Goal: Find specific page/section: Find specific page/section

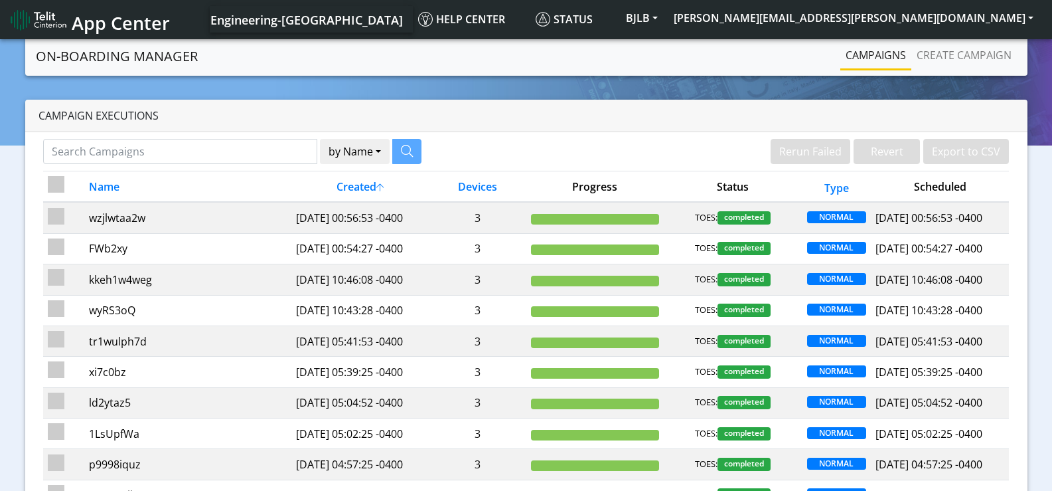
click at [189, 104] on div "Campaign Executions" at bounding box center [526, 116] width 1003 height 33
click at [666, 15] on button "BJLB" at bounding box center [642, 18] width 48 height 24
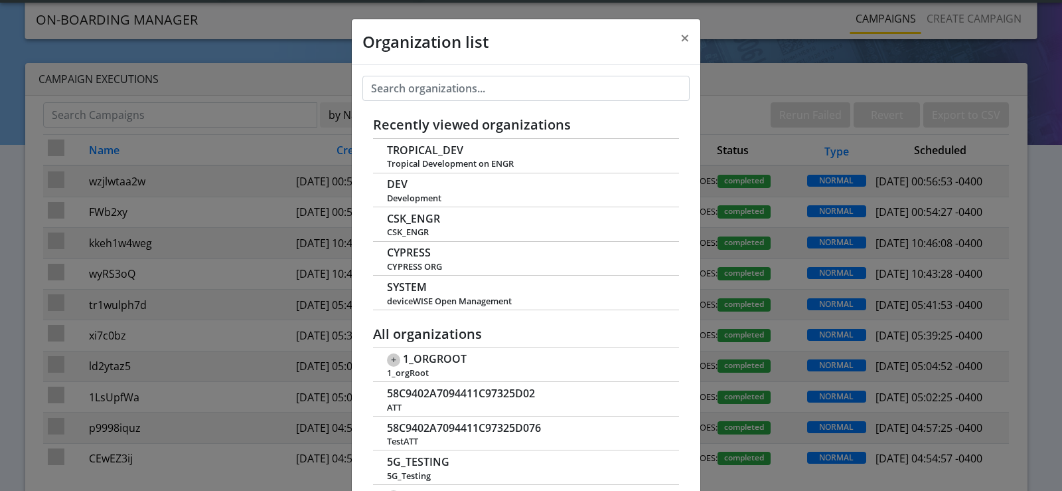
scroll to position [5, 0]
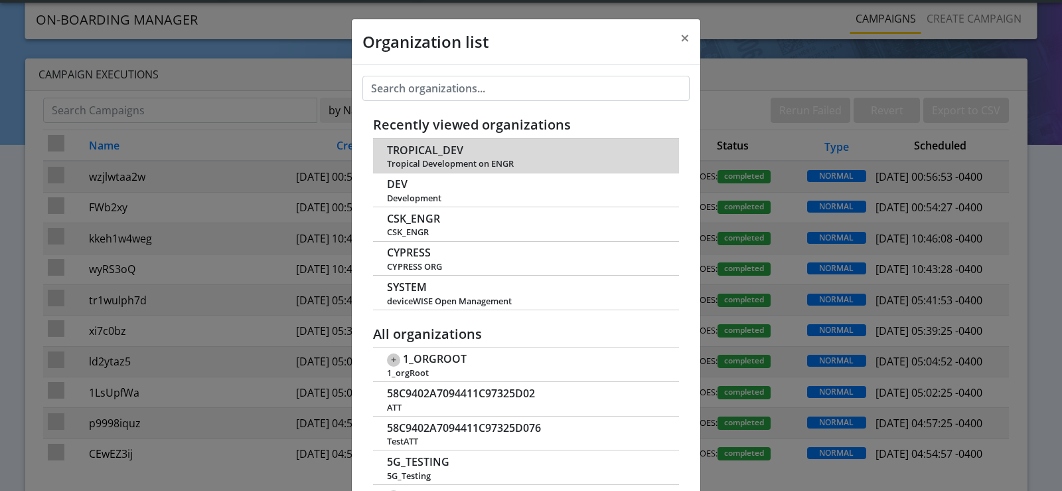
click at [438, 153] on span "TROPICAL_DEV" at bounding box center [425, 150] width 76 height 13
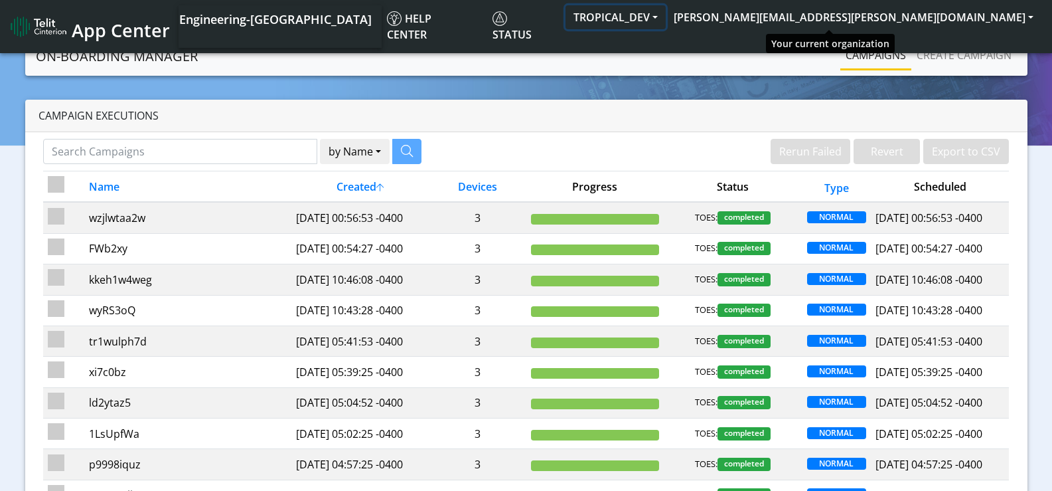
click at [666, 18] on button "TROPICAL_DEV" at bounding box center [616, 17] width 100 height 24
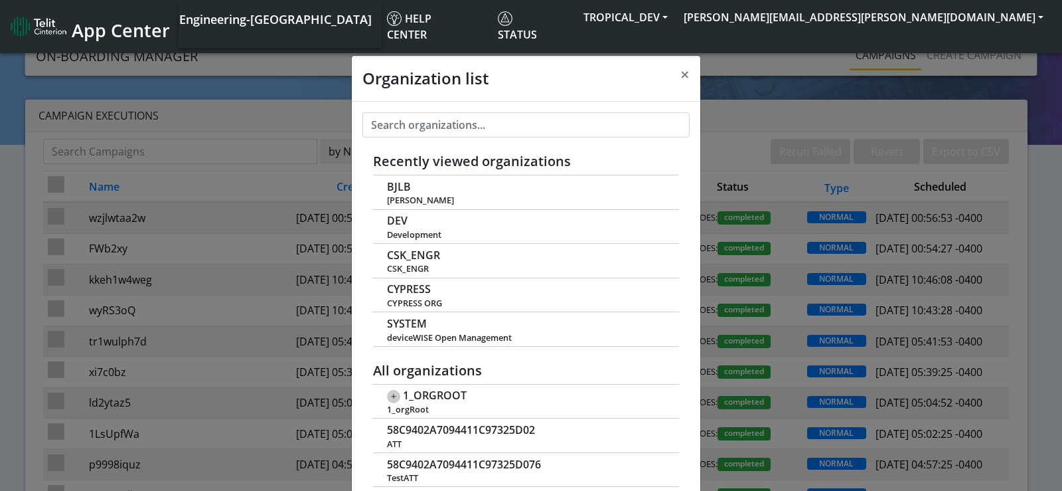
scroll to position [5, 0]
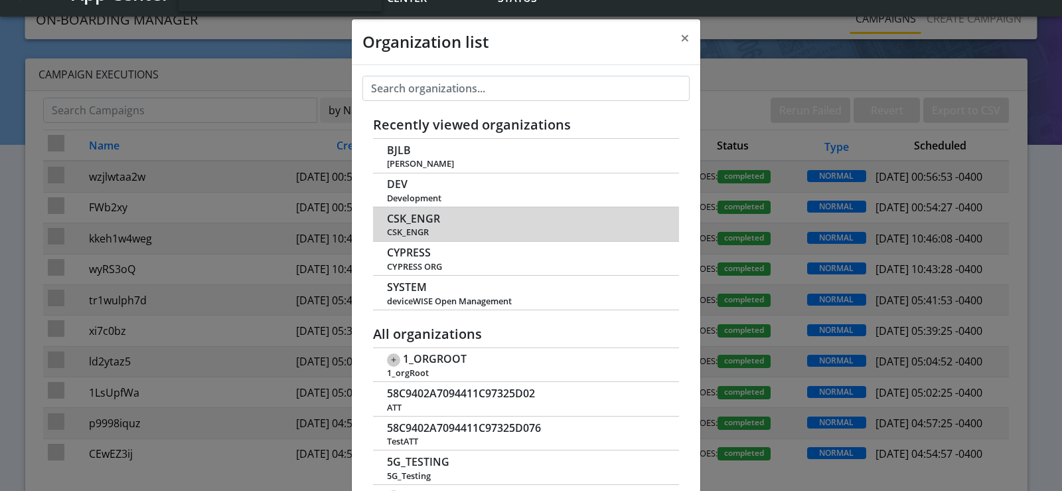
click at [412, 218] on span "CSK_ENGR" at bounding box center [413, 218] width 53 height 13
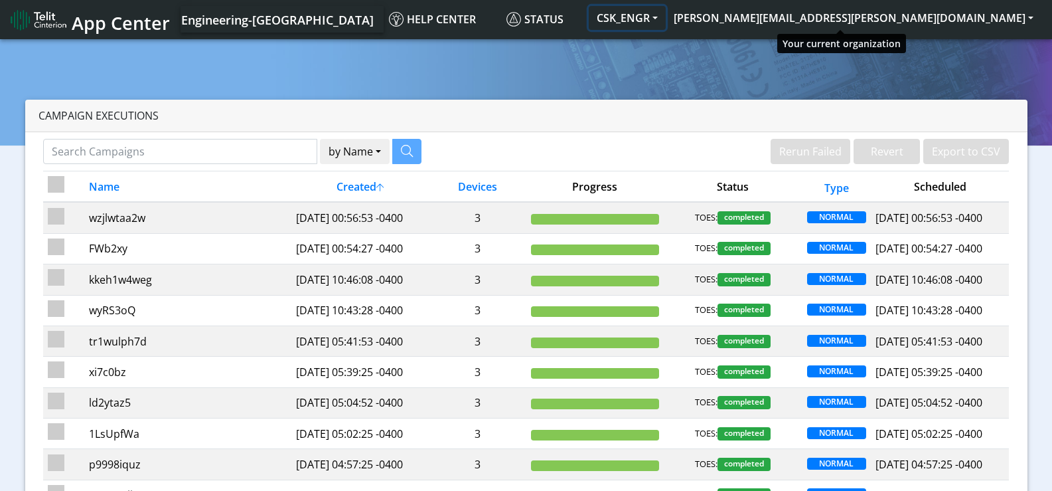
click at [666, 8] on button "CSK_ENGR" at bounding box center [627, 18] width 77 height 24
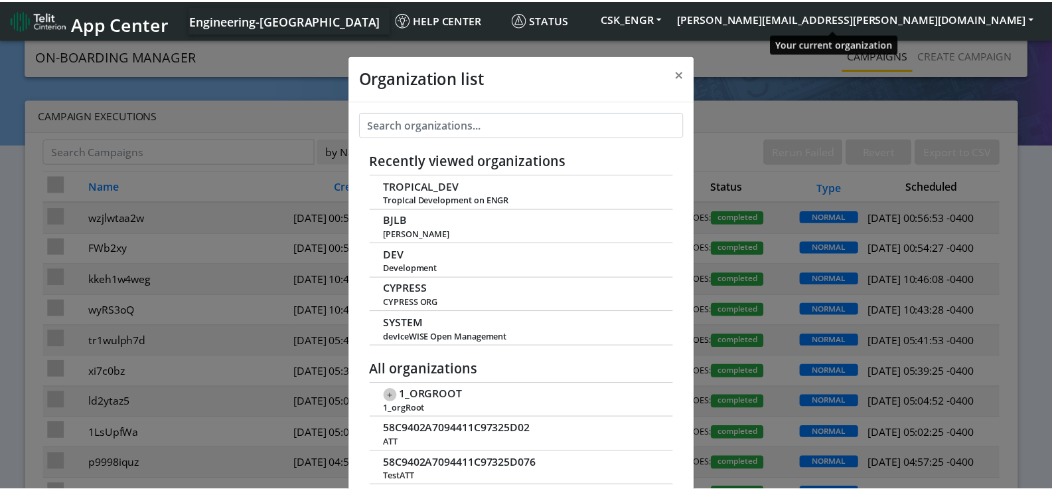
scroll to position [5, 0]
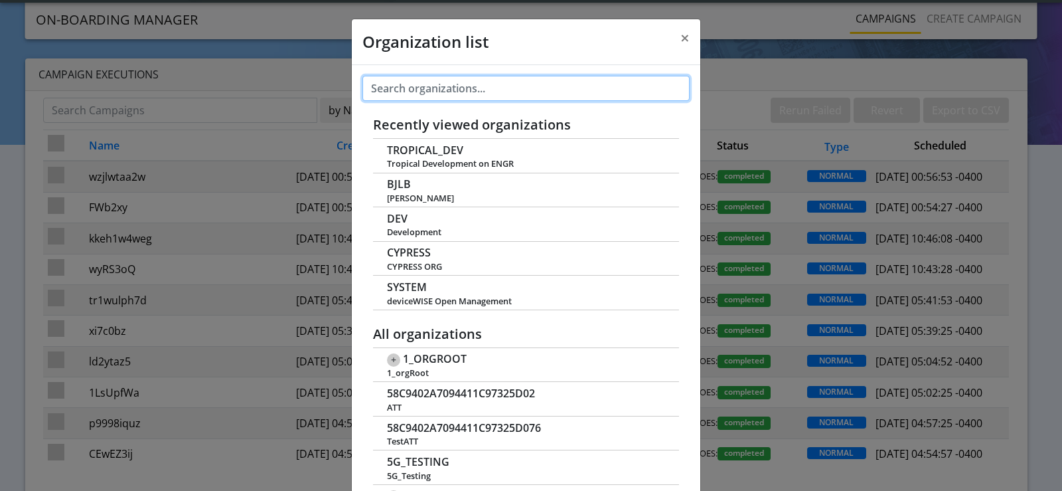
click at [459, 85] on input "text" at bounding box center [527, 88] width 328 height 25
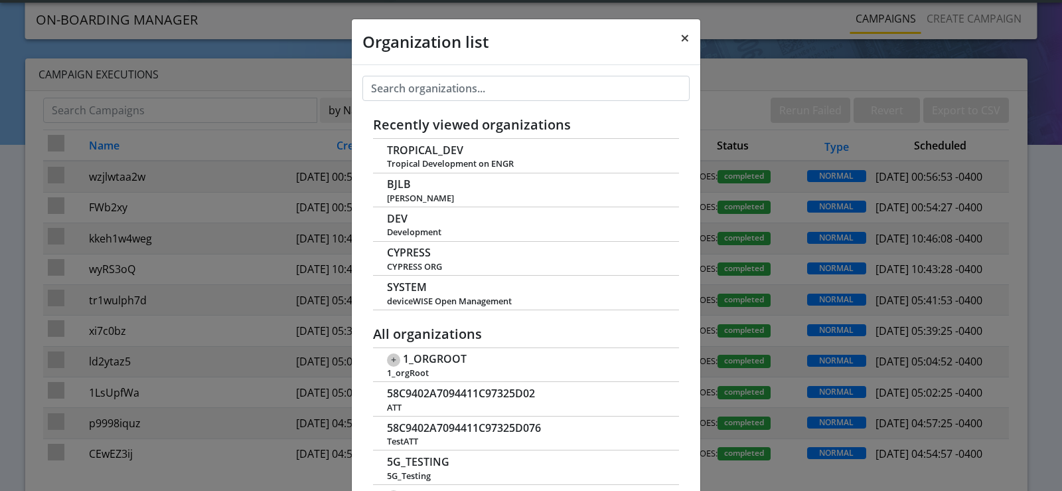
click at [681, 39] on span "×" at bounding box center [685, 38] width 9 height 22
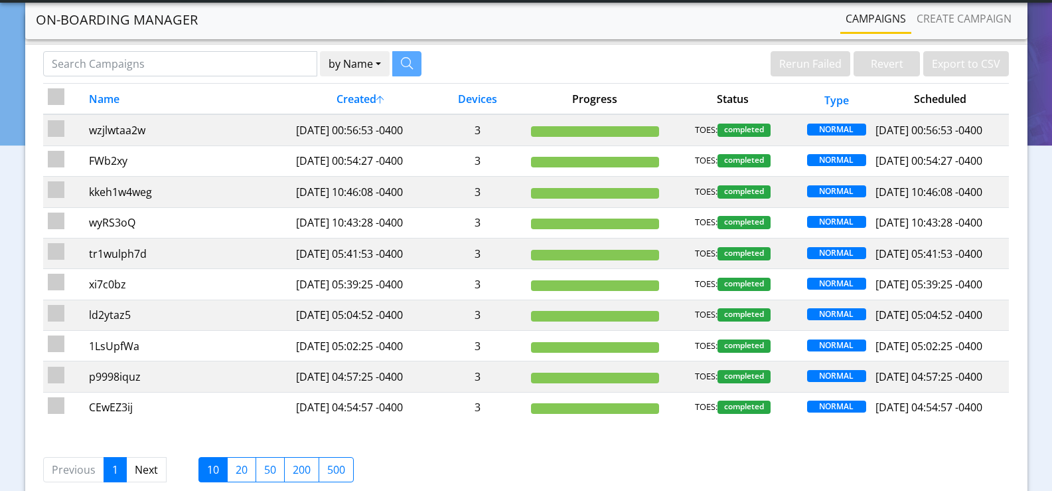
scroll to position [0, 0]
